Goal: Contribute content

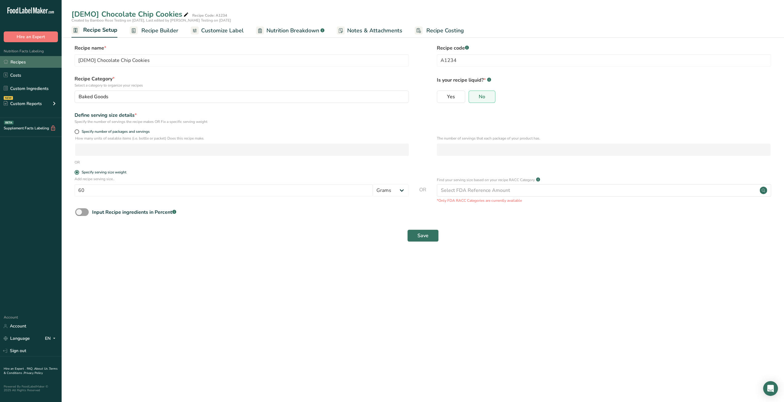
click at [28, 63] on link "Recipes" at bounding box center [31, 62] width 62 height 12
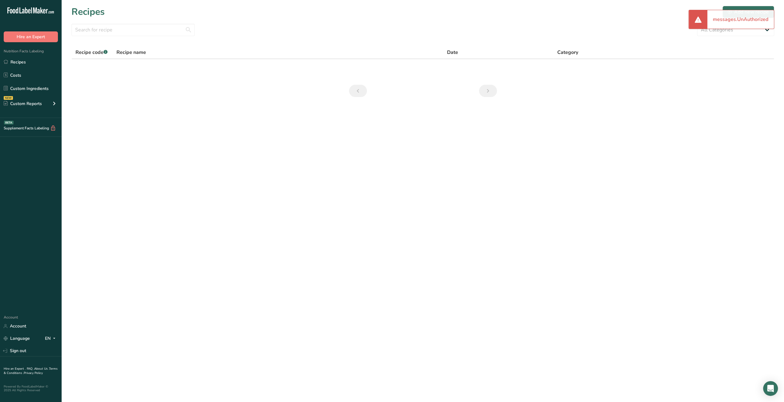
click at [654, 16] on div "Recipes Add new recipe" at bounding box center [422, 12] width 703 height 14
click at [744, 8] on div "Add new recipe" at bounding box center [748, 11] width 41 height 7
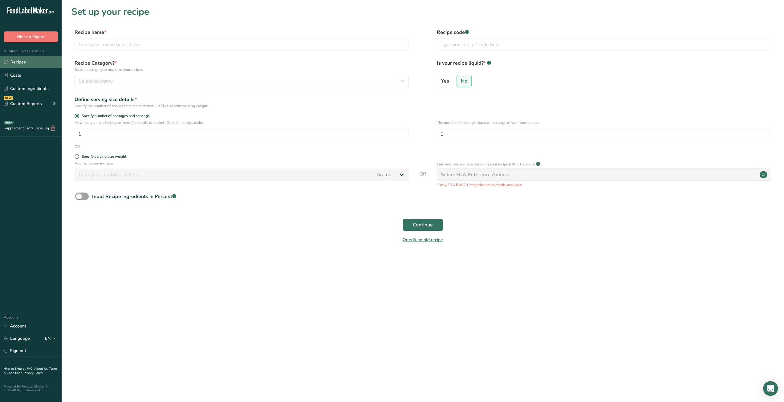
click at [25, 63] on link "Recipes" at bounding box center [31, 62] width 62 height 12
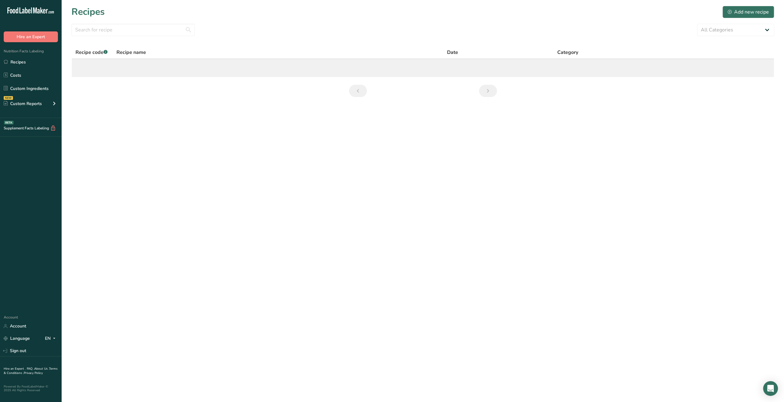
click at [127, 66] on td at bounding box center [423, 68] width 702 height 18
click at [97, 75] on td at bounding box center [423, 68] width 702 height 18
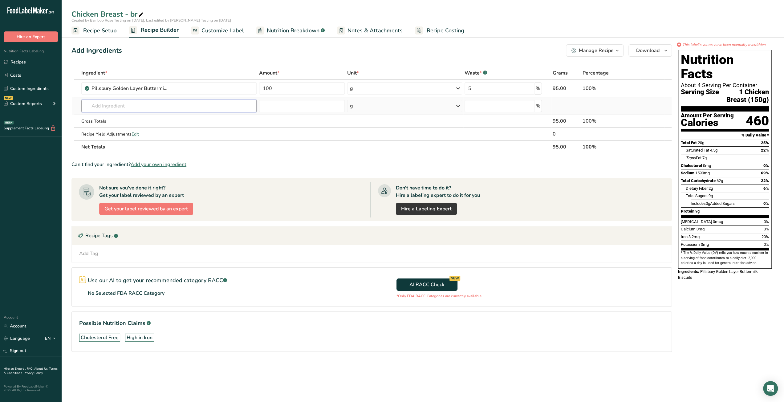
click at [105, 106] on input "text" at bounding box center [168, 106] width 175 height 12
type input "f"
type input "water"
click at [170, 170] on div "See full Results" at bounding box center [168, 169] width 165 height 6
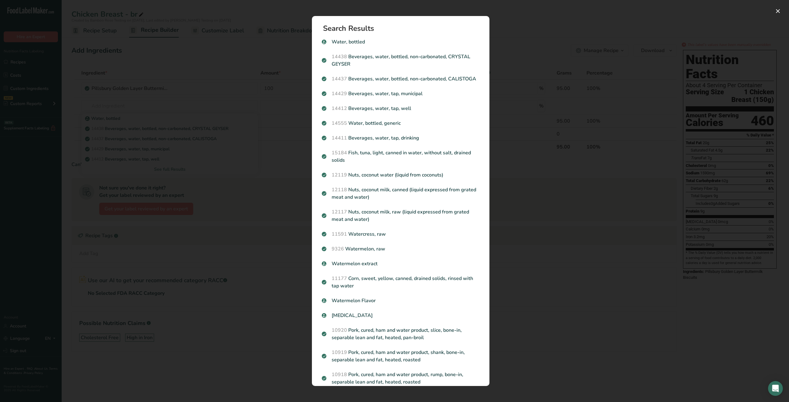
click at [238, 336] on div "Search results modal" at bounding box center [394, 201] width 789 height 402
